Goal: Task Accomplishment & Management: Use online tool/utility

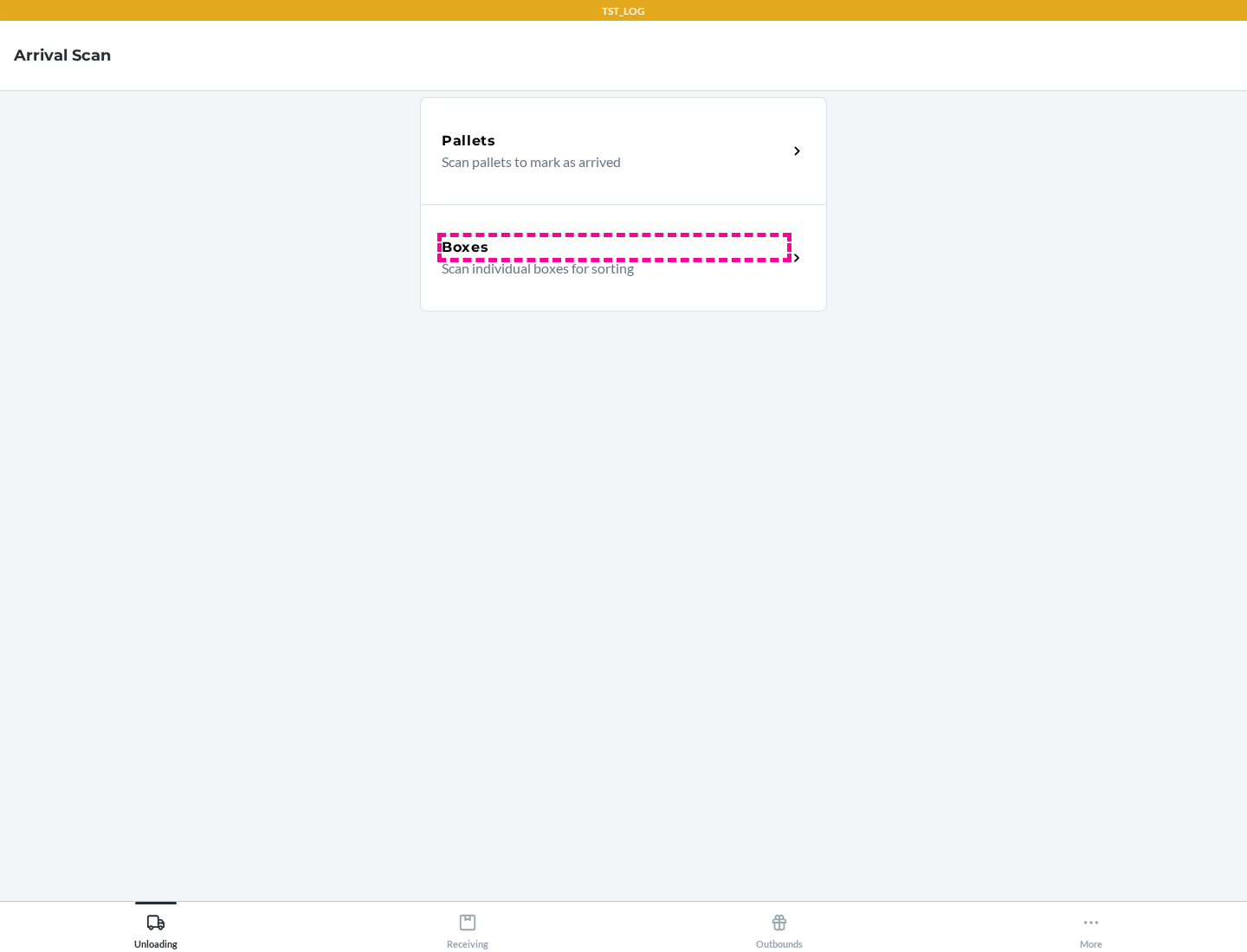
click at [614, 247] on div "Boxes" at bounding box center [614, 248] width 346 height 21
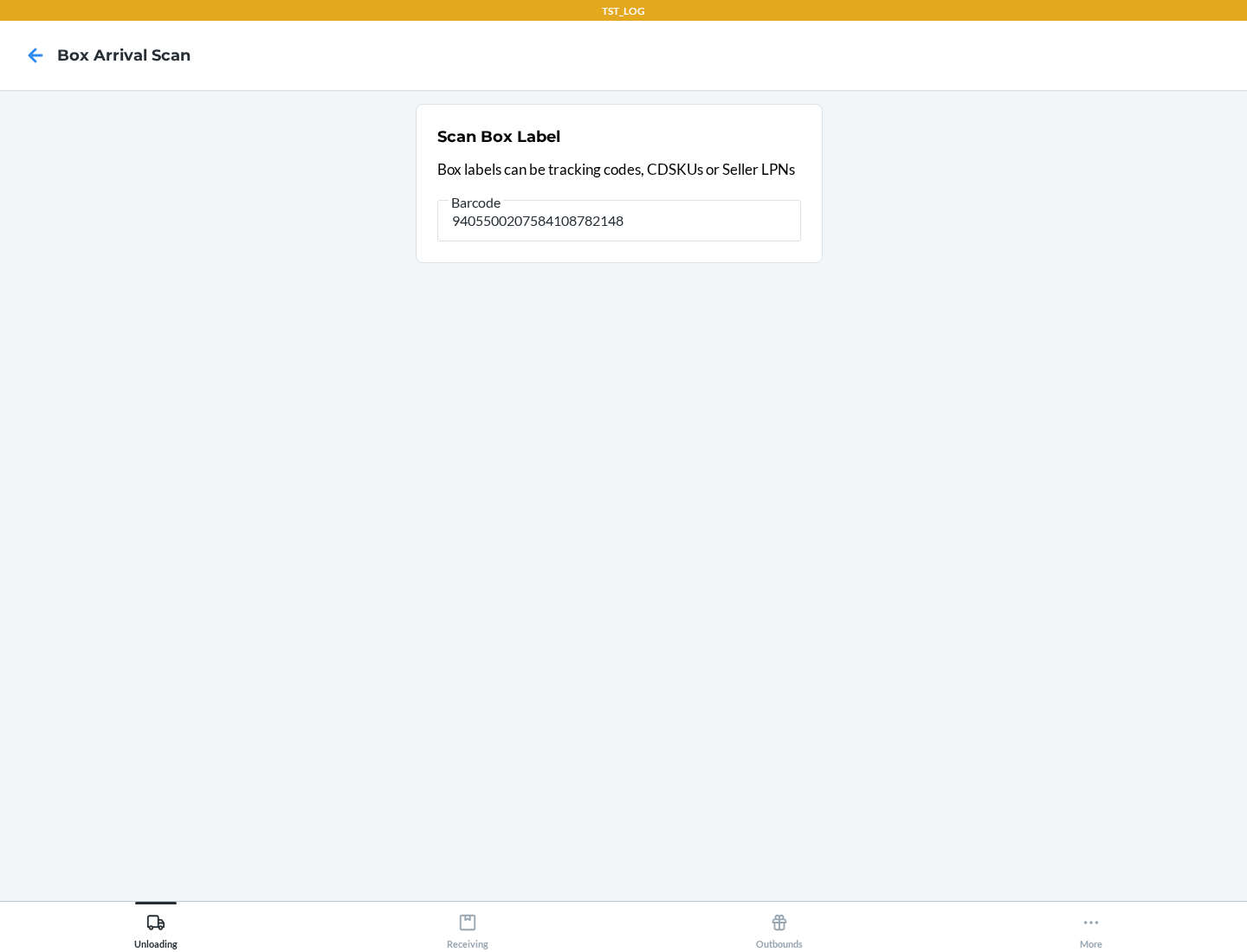
type input "9405500207584108782148"
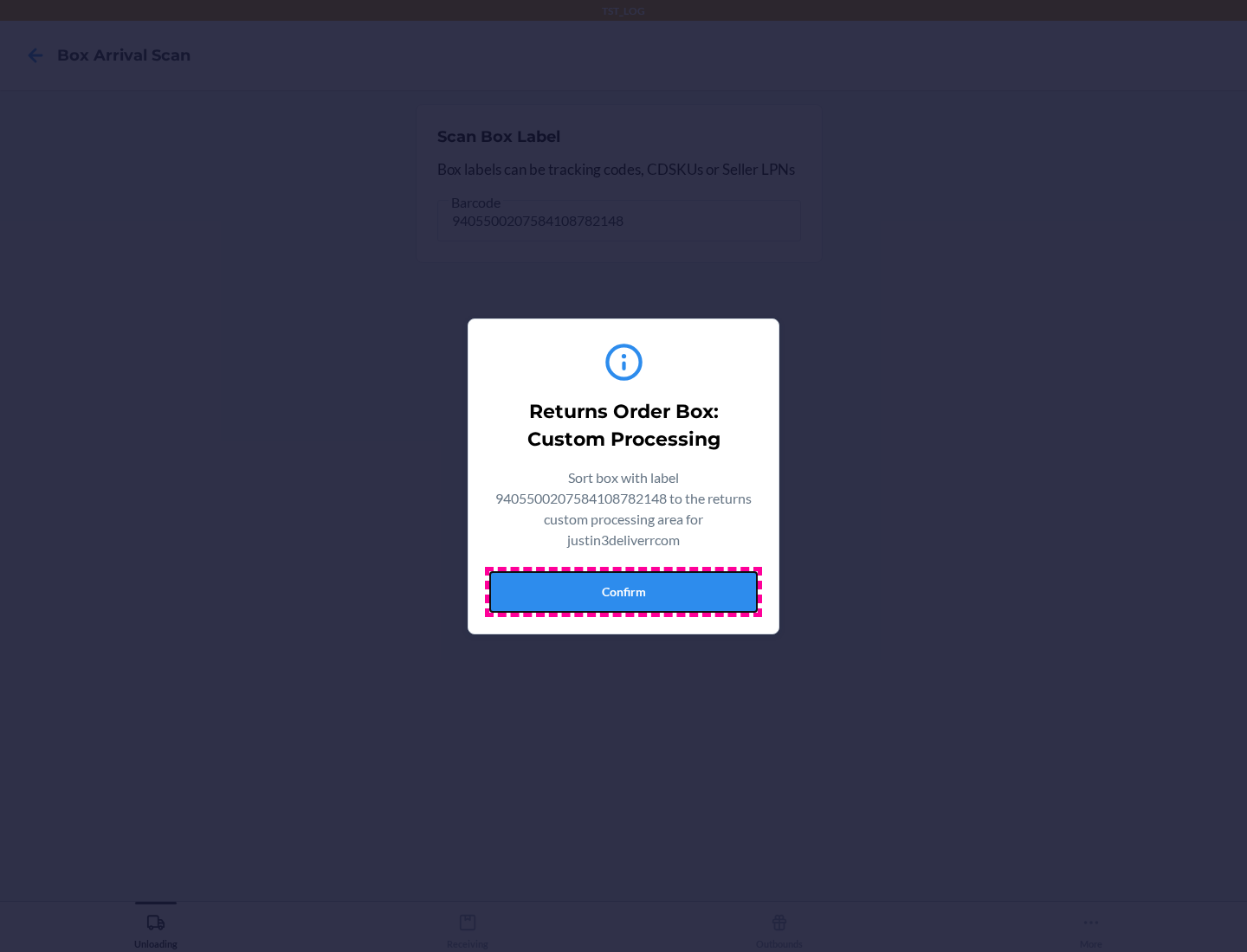
click at [623, 591] on button "Confirm" at bounding box center [623, 592] width 269 height 42
